Goal: Task Accomplishment & Management: Complete application form

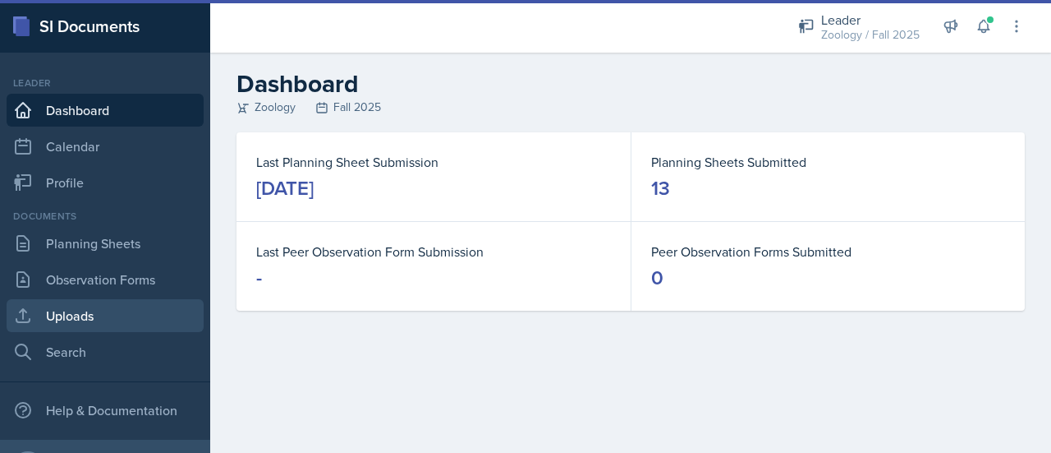
click at [120, 323] on link "Uploads" at bounding box center [105, 315] width 197 height 33
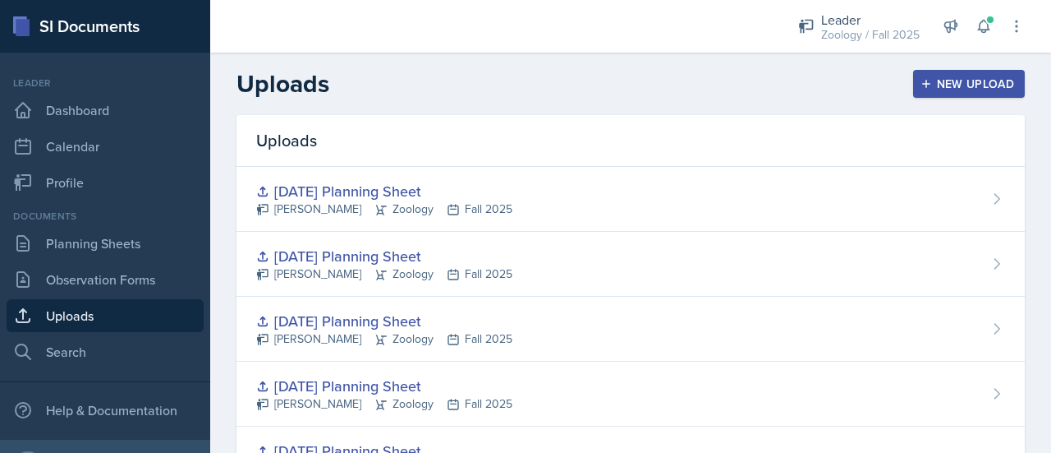
click at [932, 98] on div "Uploads New Upload" at bounding box center [630, 84] width 841 height 30
click at [933, 87] on div "New Upload" at bounding box center [969, 83] width 91 height 13
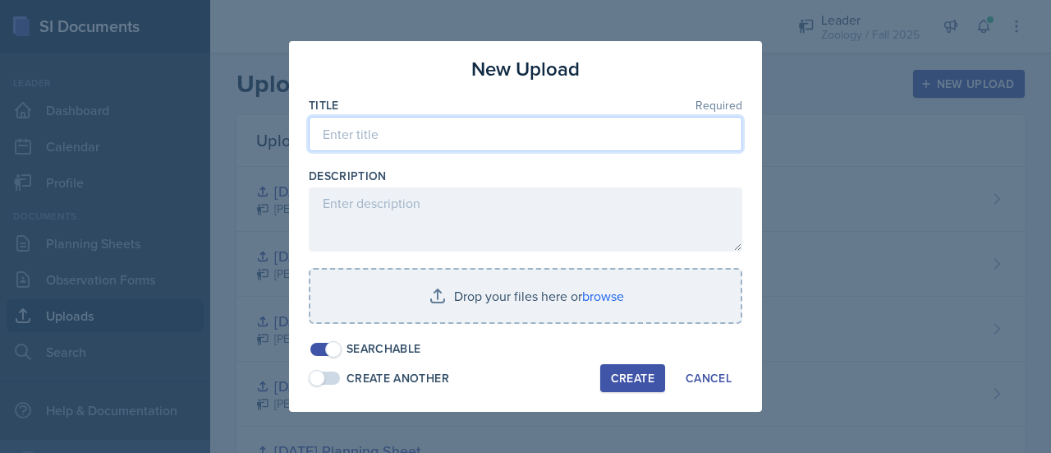
click at [455, 140] on input at bounding box center [526, 134] width 434 height 35
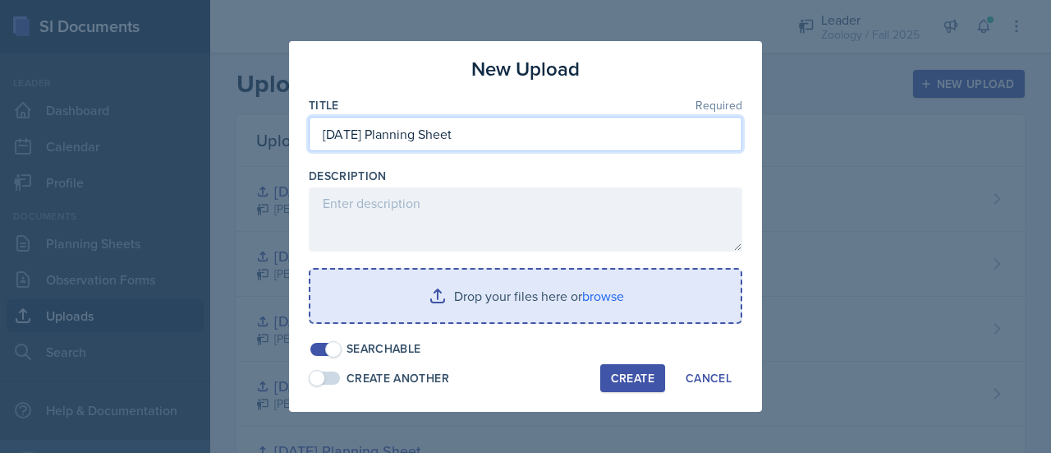
type input "[DATE] Planning Sheet"
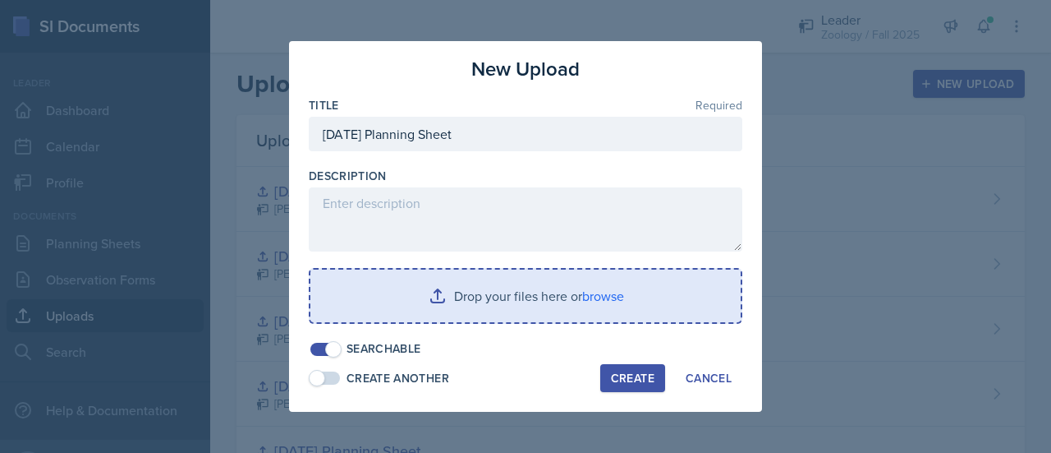
click at [475, 290] on input "file" at bounding box center [526, 295] width 430 height 53
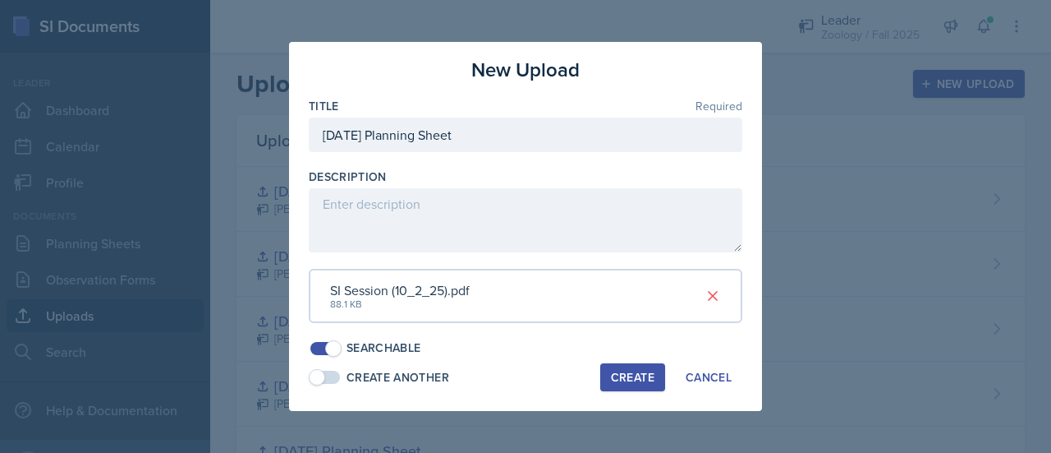
click at [625, 374] on div "Create" at bounding box center [633, 376] width 44 height 13
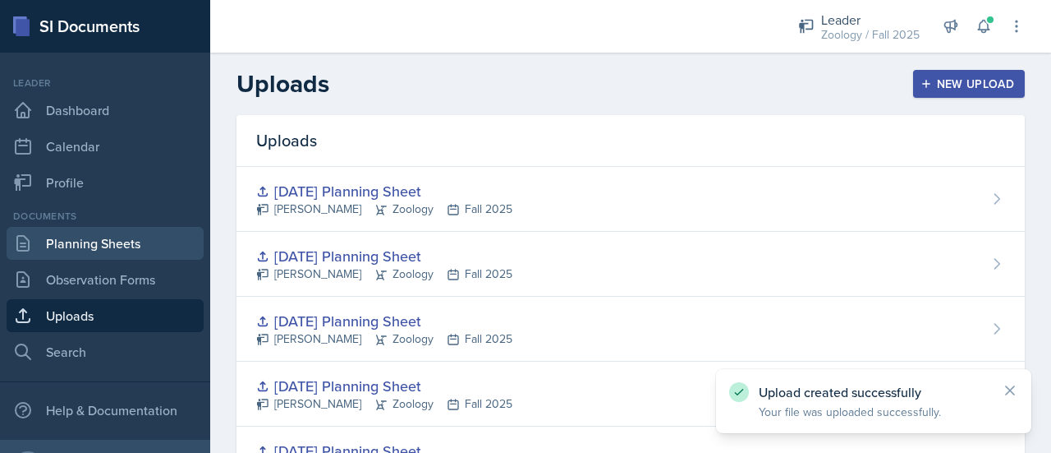
click at [117, 246] on link "Planning Sheets" at bounding box center [105, 243] width 197 height 33
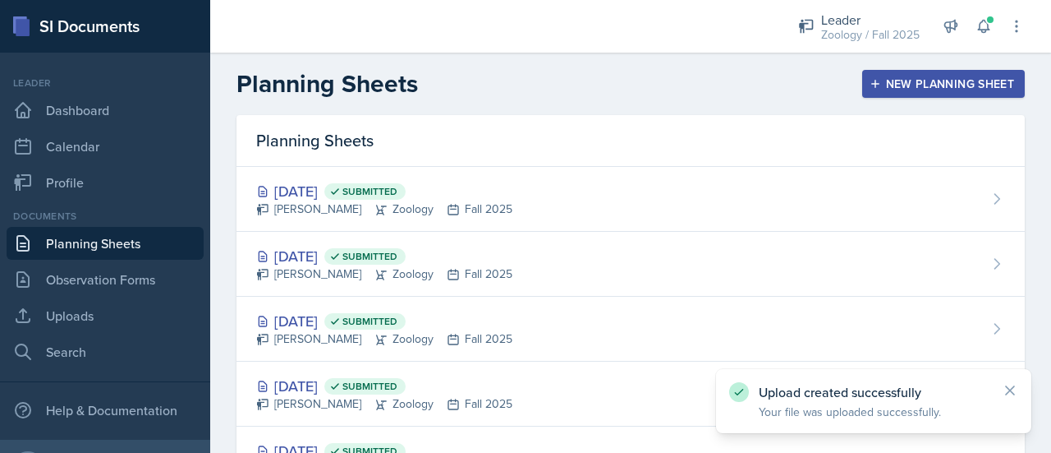
click at [895, 93] on button "New Planning Sheet" at bounding box center [944, 84] width 163 height 28
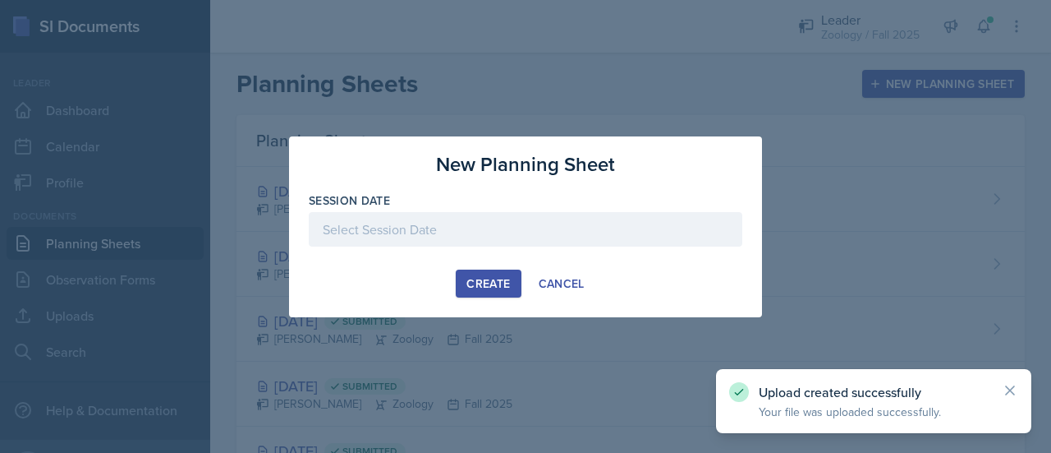
click at [548, 236] on div at bounding box center [526, 229] width 434 height 35
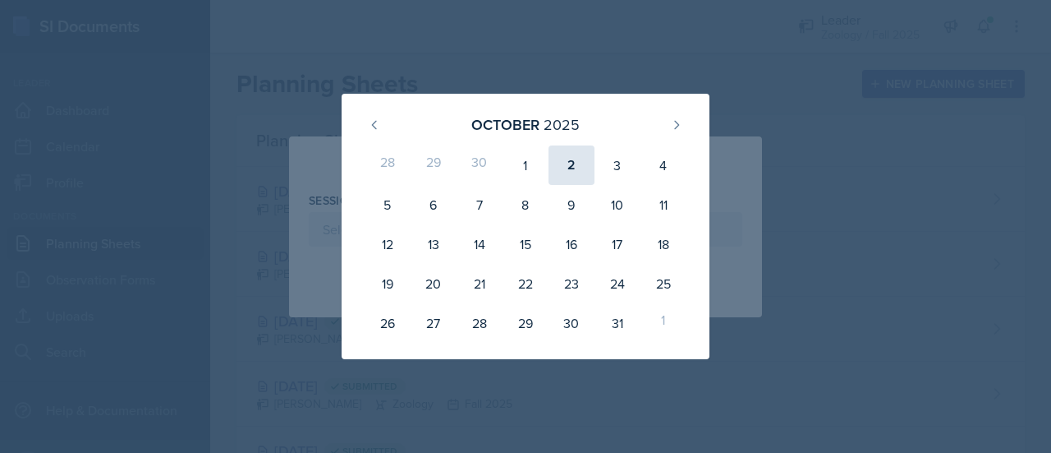
click at [572, 177] on div "2" at bounding box center [572, 164] width 46 height 39
type input "[DATE]"
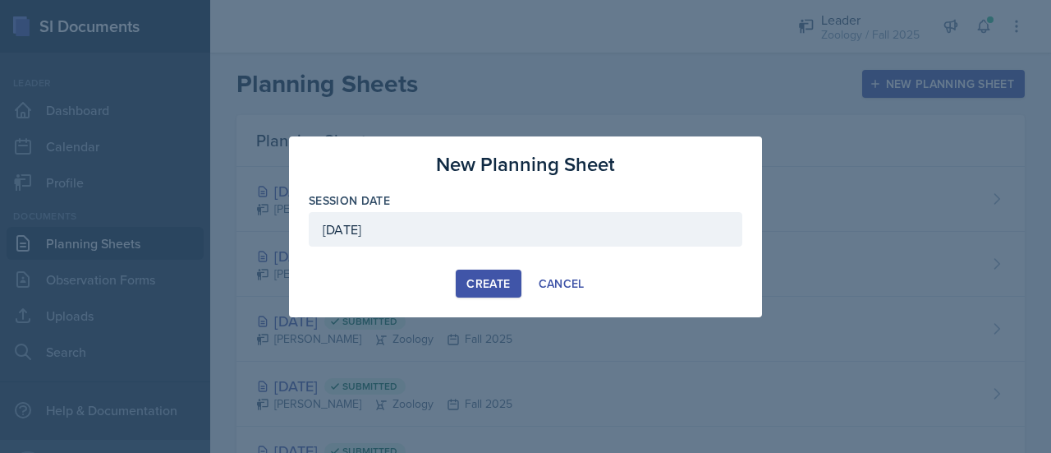
click at [502, 288] on div "Create" at bounding box center [489, 283] width 44 height 13
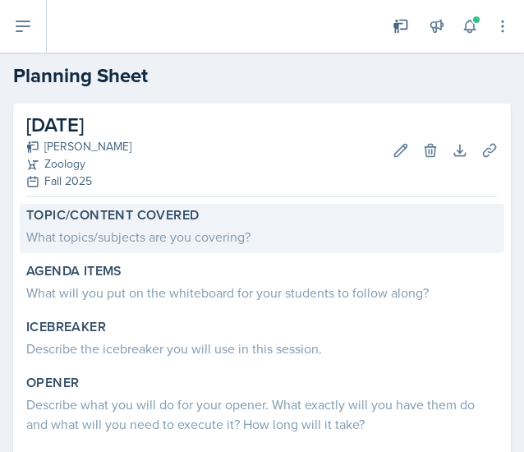
click at [149, 237] on div "What topics/subjects are you covering?" at bounding box center [262, 237] width 472 height 20
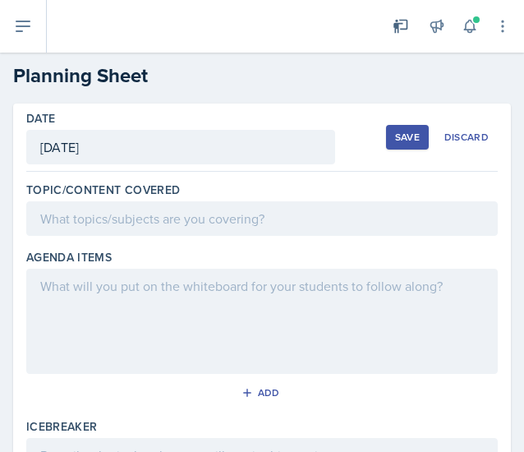
click at [108, 227] on div at bounding box center [262, 218] width 472 height 35
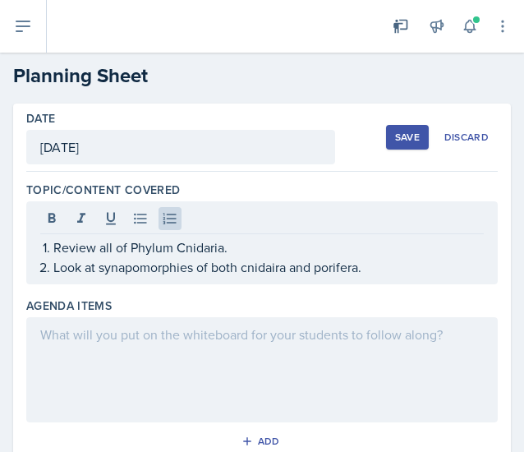
click at [160, 343] on div at bounding box center [262, 369] width 472 height 105
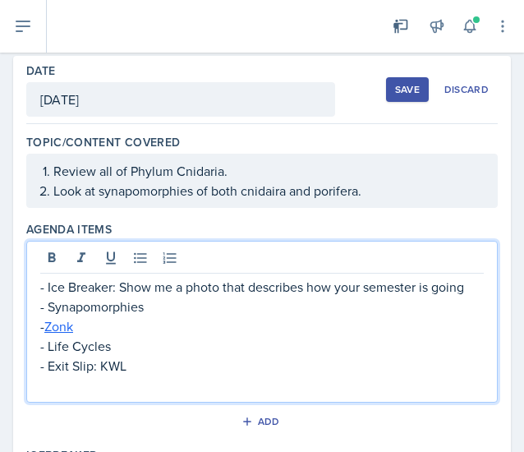
scroll to position [49, 0]
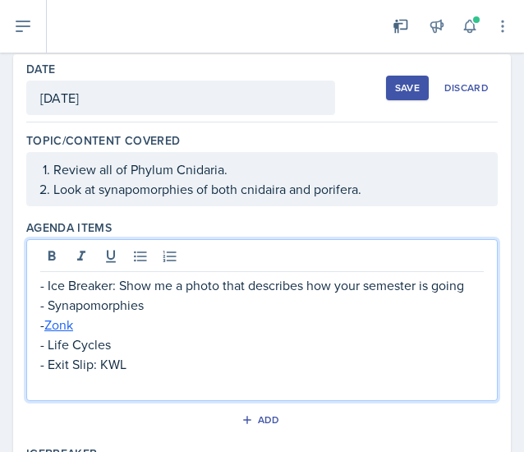
click at [113, 385] on p at bounding box center [262, 384] width 444 height 20
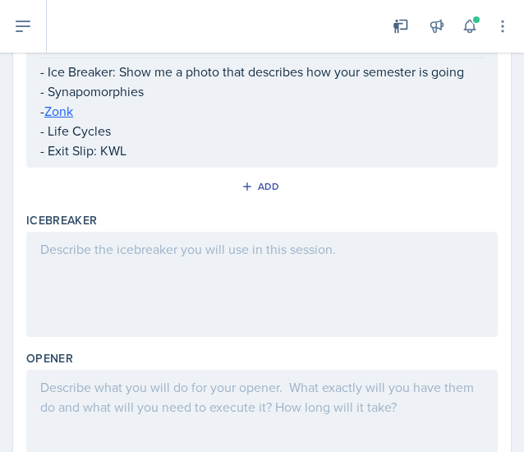
click at [163, 298] on div at bounding box center [262, 284] width 472 height 105
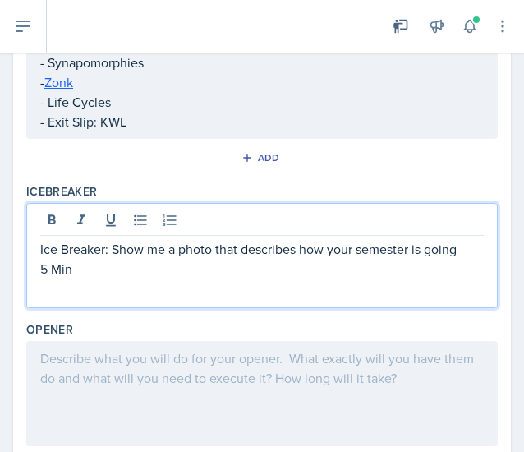
scroll to position [335, 0]
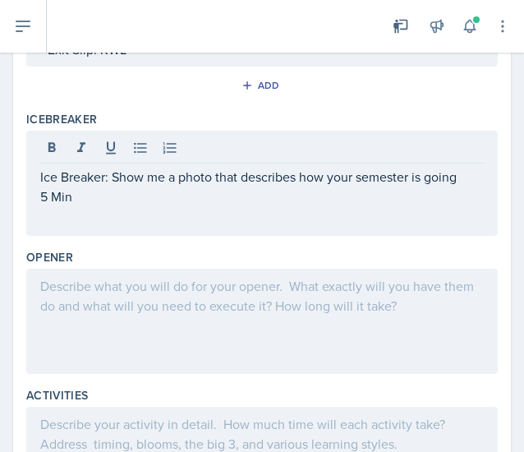
click at [211, 347] on div at bounding box center [262, 321] width 472 height 105
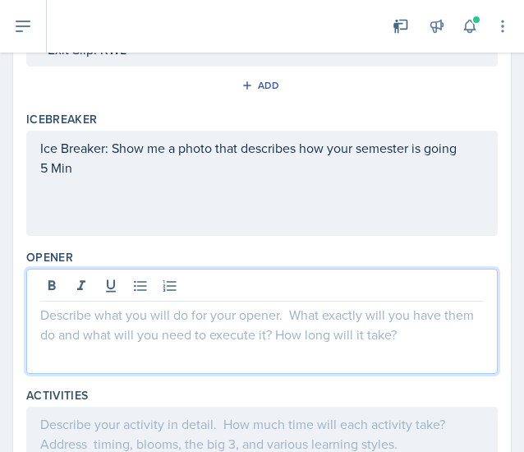
scroll to position [363, 0]
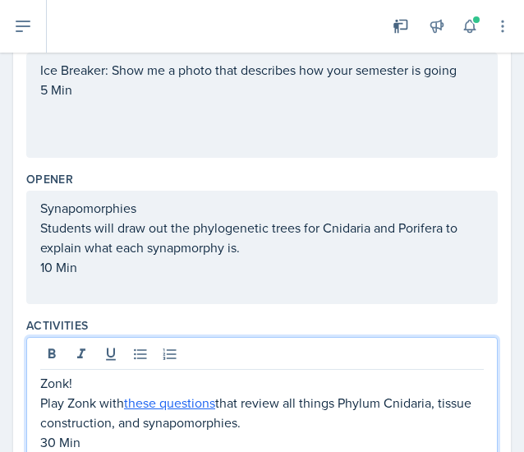
scroll to position [615, 0]
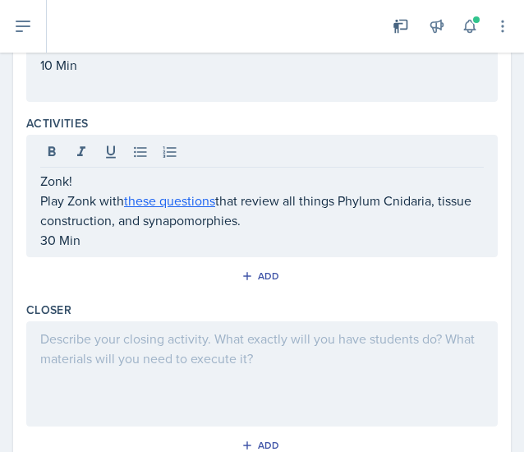
click at [152, 357] on div at bounding box center [262, 373] width 472 height 105
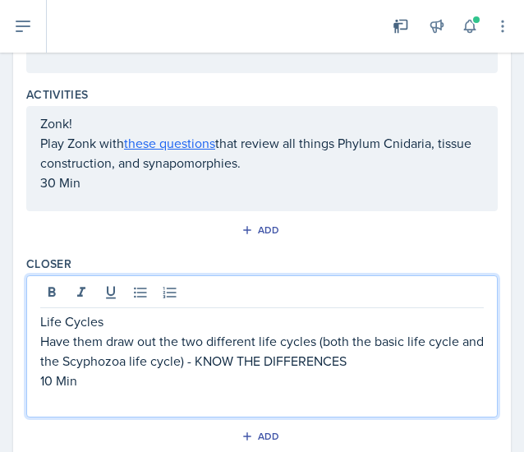
scroll to position [692, 0]
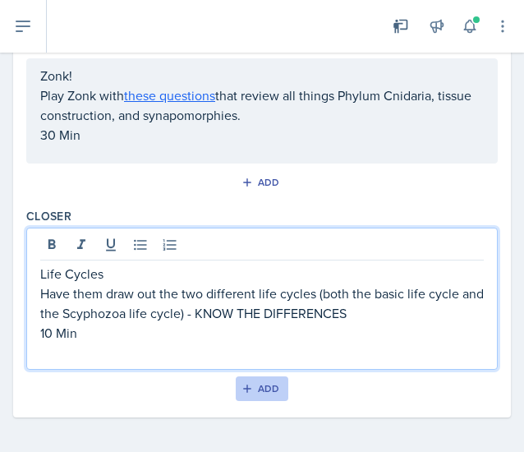
click at [255, 382] on div "Add" at bounding box center [262, 388] width 35 height 13
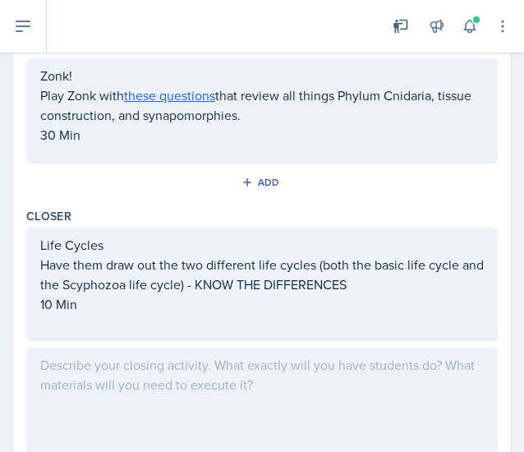
click at [53, 406] on div at bounding box center [262, 399] width 472 height 105
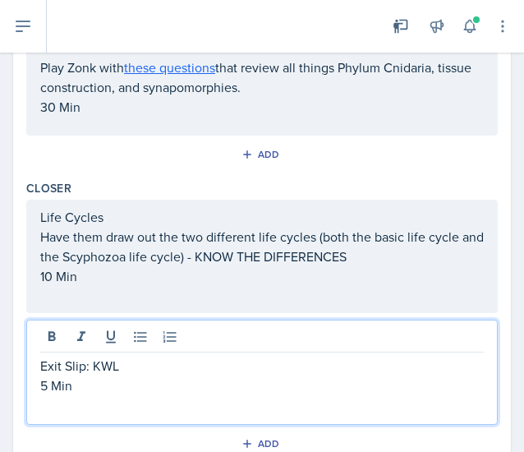
scroll to position [0, 0]
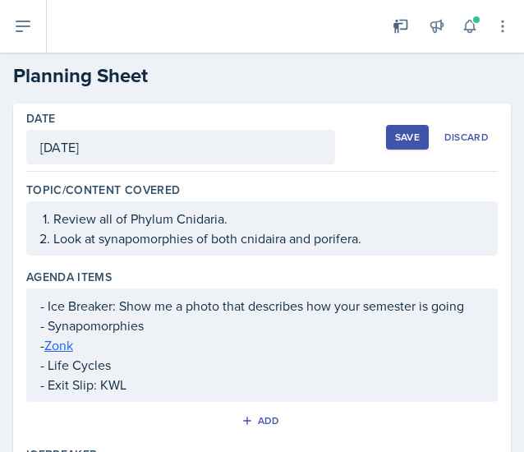
click at [395, 139] on div "Save" at bounding box center [407, 137] width 25 height 13
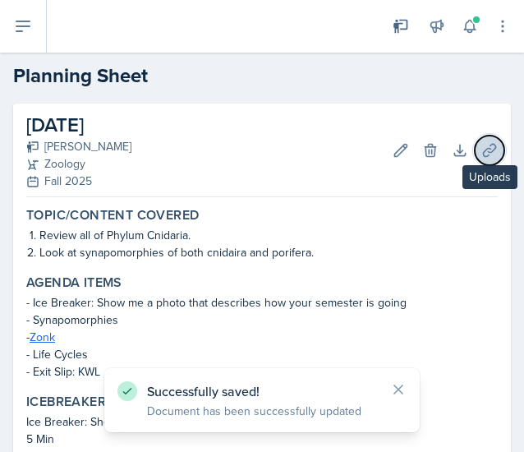
click at [481, 145] on icon at bounding box center [489, 150] width 16 height 16
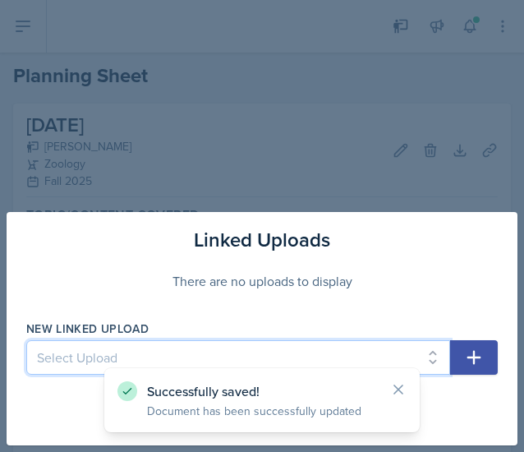
click at [194, 356] on select "Select Upload [DATE] Planning Sheet [DATE] Planning Sheet [DATE] Planning Sheet…" at bounding box center [238, 357] width 424 height 35
select select "4a3eab8d-72df-47d9-add3-4d331566768d"
click at [26, 341] on select "Select Upload [DATE] Planning Sheet [DATE] Planning Sheet [DATE] Planning Sheet…" at bounding box center [238, 357] width 424 height 35
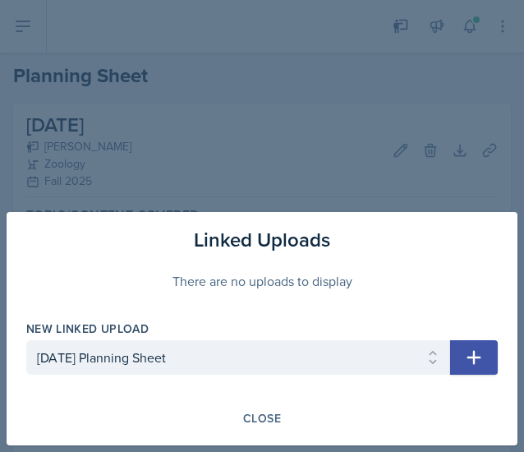
click at [490, 357] on button "button" at bounding box center [474, 357] width 48 height 35
select select
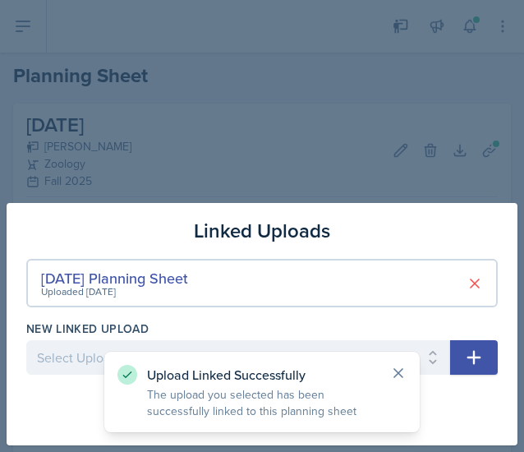
click at [405, 369] on icon at bounding box center [398, 373] width 16 height 16
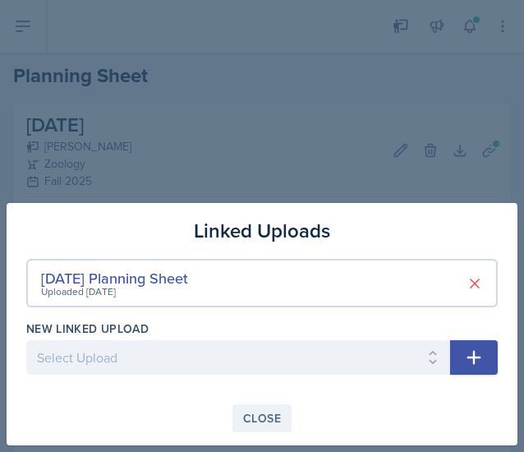
click at [249, 419] on div "Close" at bounding box center [262, 418] width 38 height 13
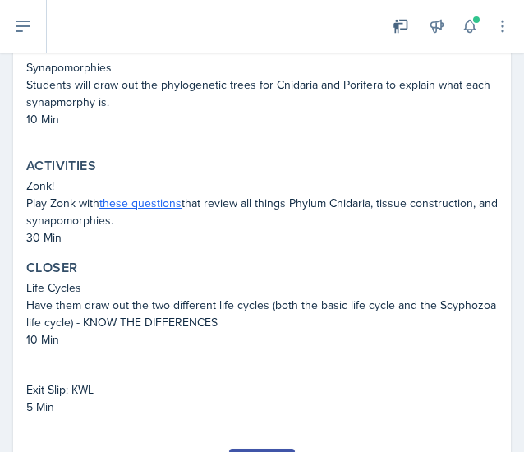
scroll to position [521, 0]
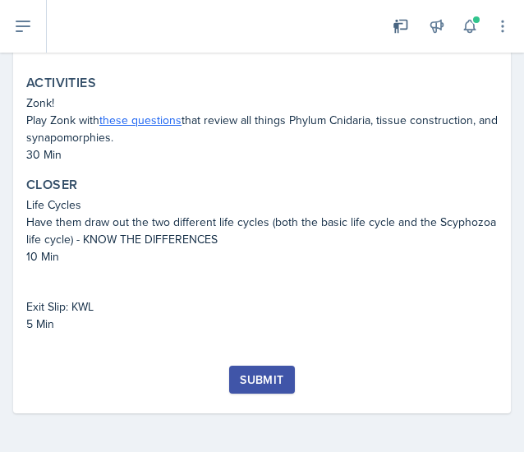
click at [255, 376] on div "Submit" at bounding box center [262, 379] width 44 height 13
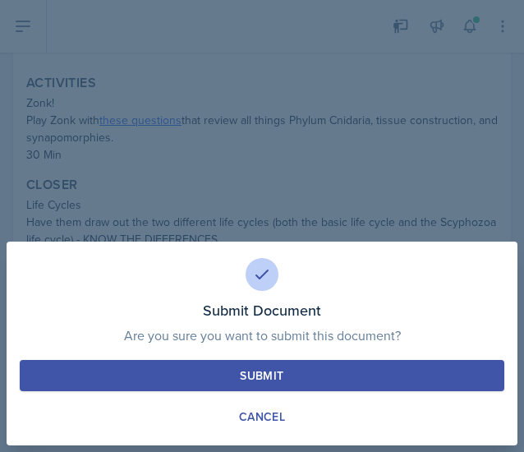
click at [271, 370] on div "Submit" at bounding box center [262, 375] width 44 height 16
